Goal: Find specific page/section: Find specific page/section

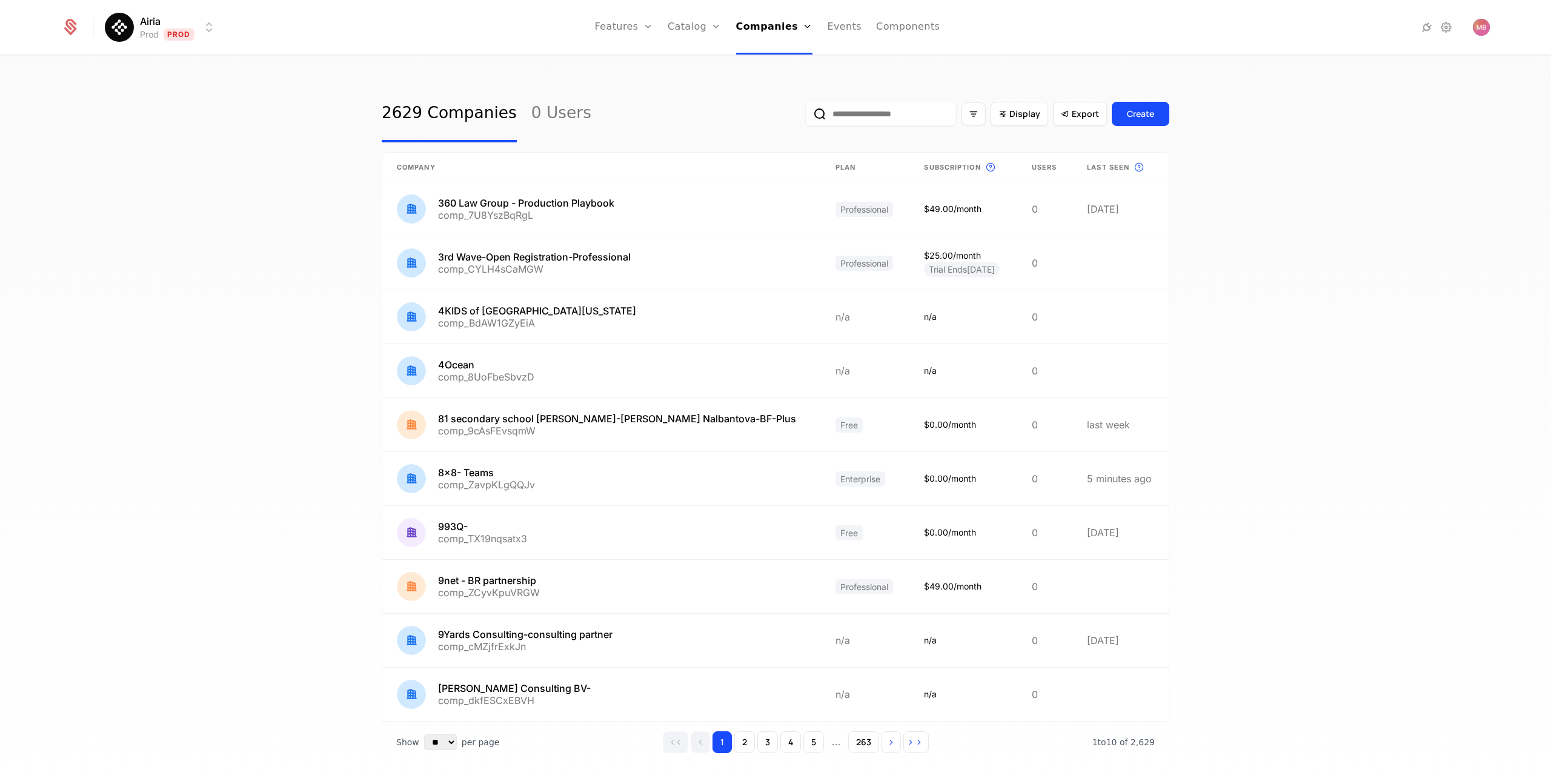
click at [880, 115] on input "email" at bounding box center [881, 114] width 152 height 24
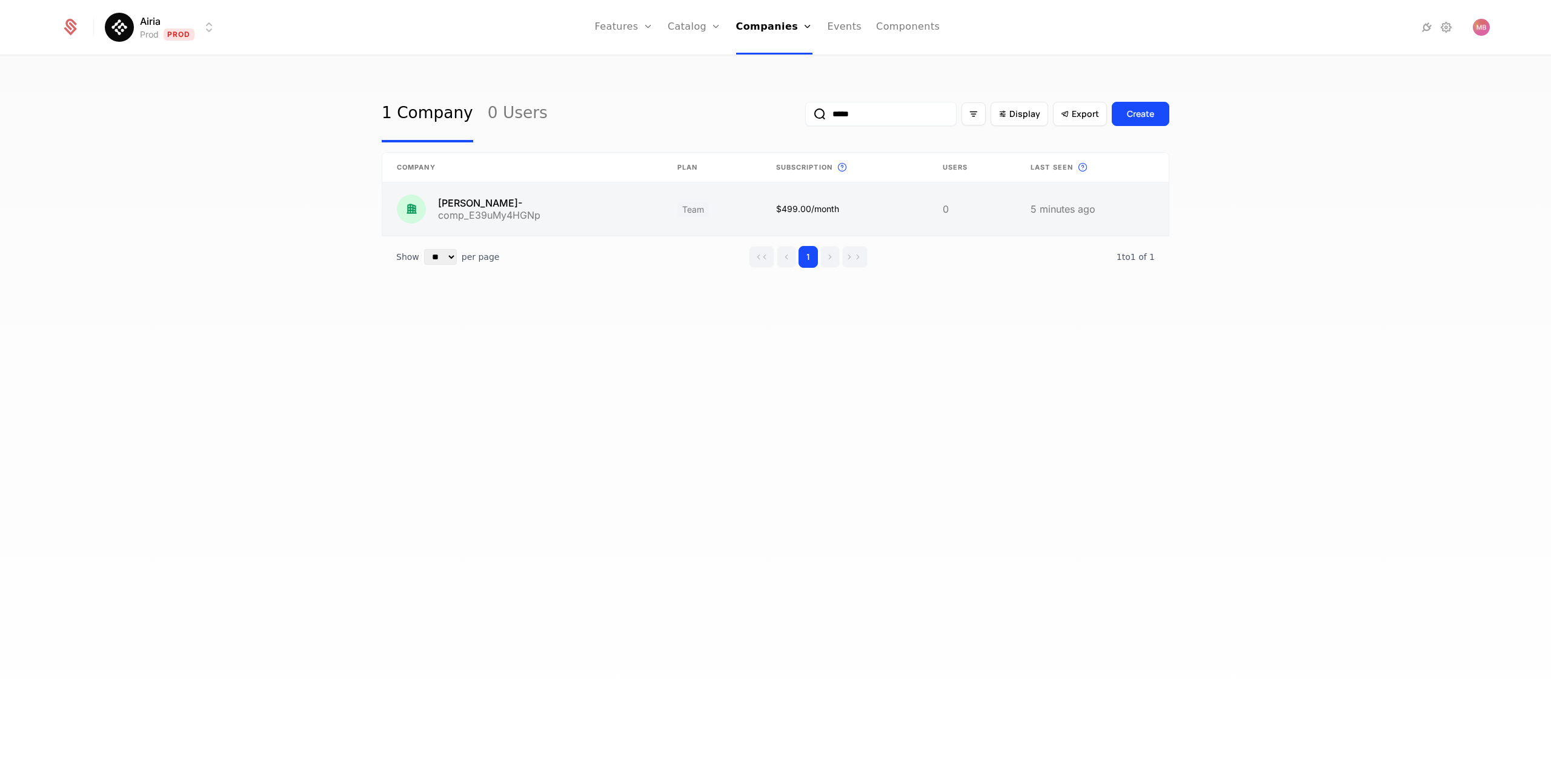
type input "*****"
click at [605, 211] on link at bounding box center [522, 209] width 281 height 54
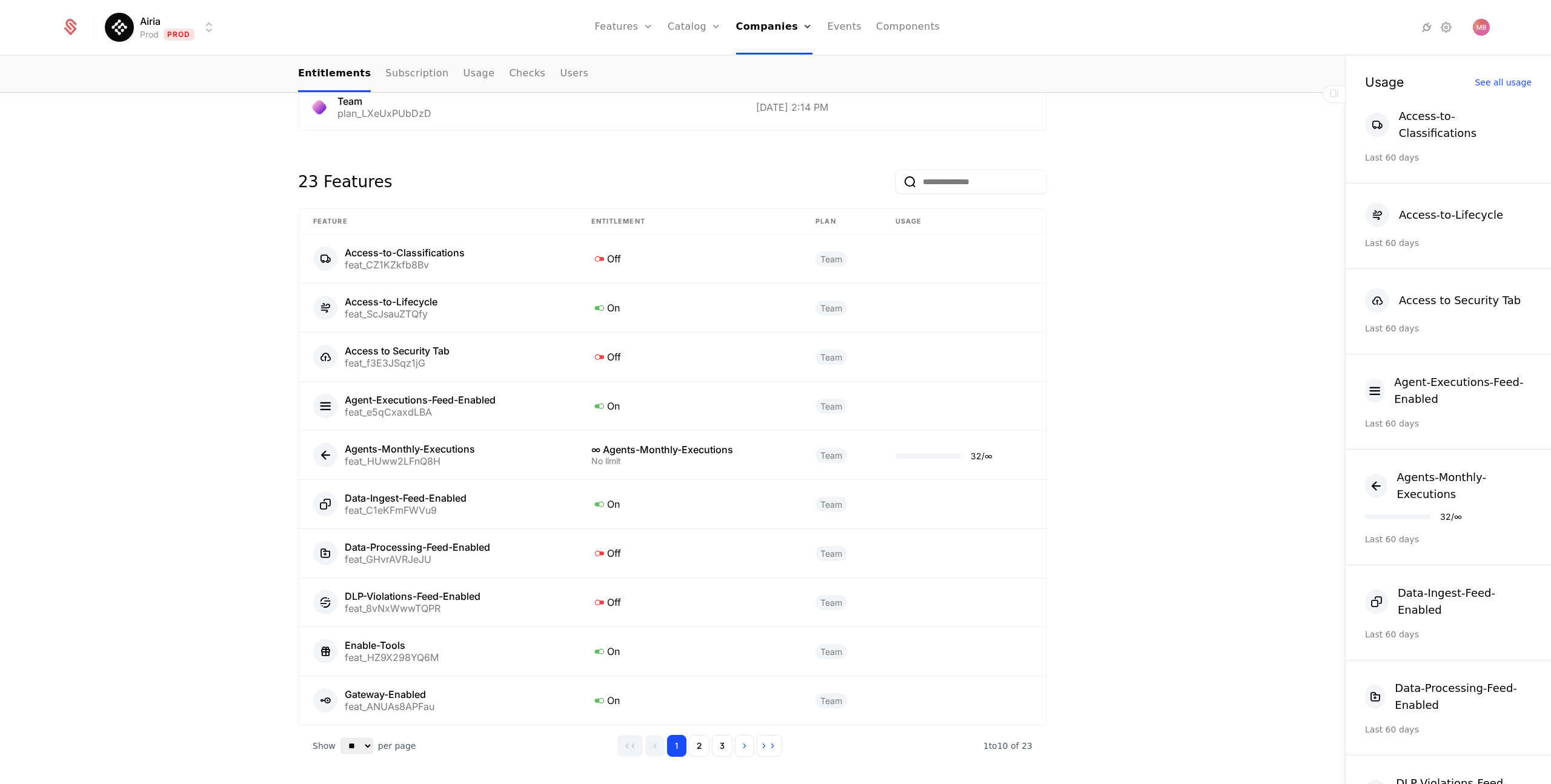
scroll to position [666, 0]
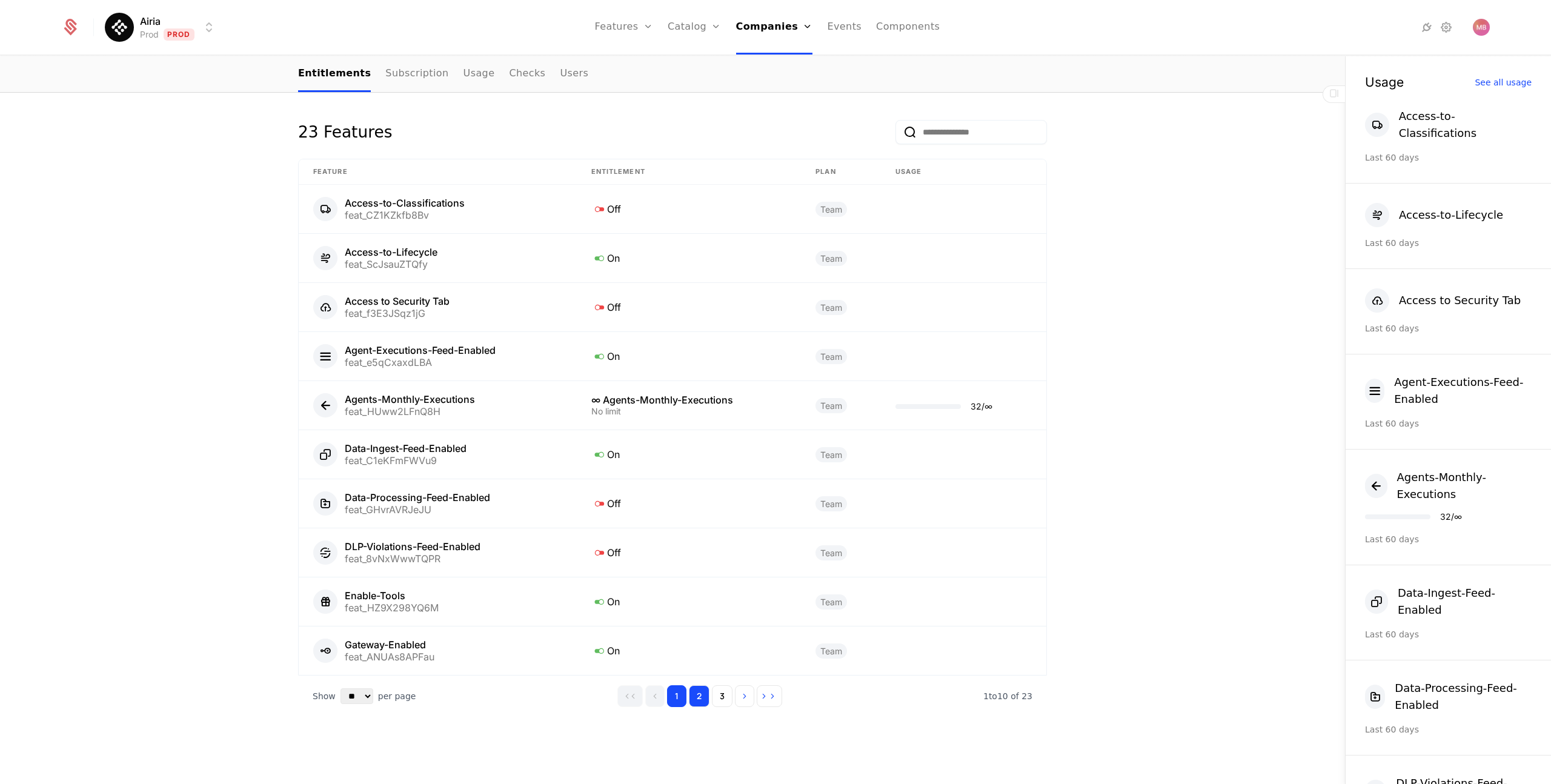
click at [697, 698] on button "2" at bounding box center [699, 696] width 20 height 22
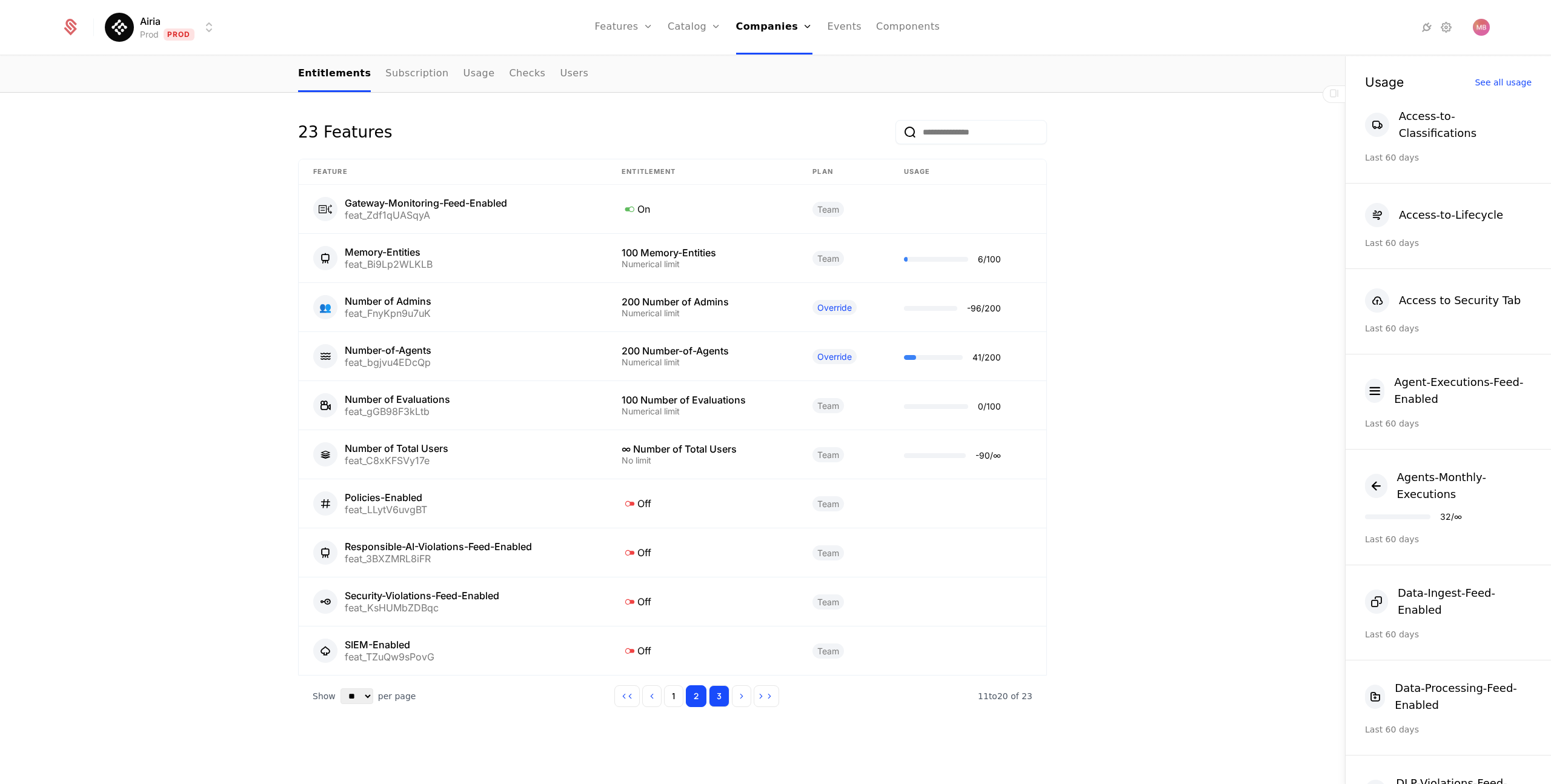
click at [719, 700] on button "3" at bounding box center [719, 696] width 20 height 22
